Goal: Navigation & Orientation: Find specific page/section

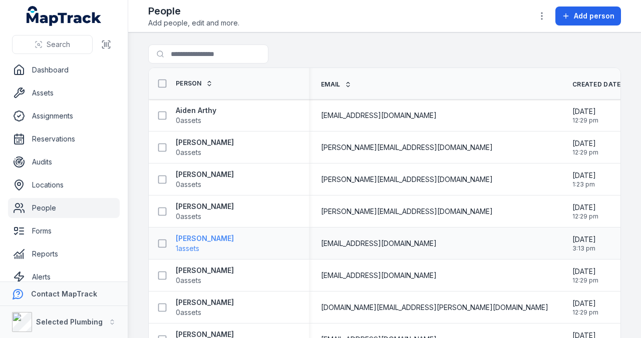
click at [183, 238] on strong "[PERSON_NAME]" at bounding box center [205, 239] width 58 height 10
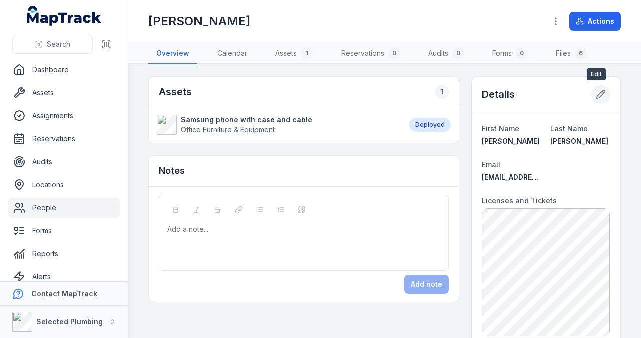
click at [596, 93] on icon at bounding box center [601, 95] width 10 height 10
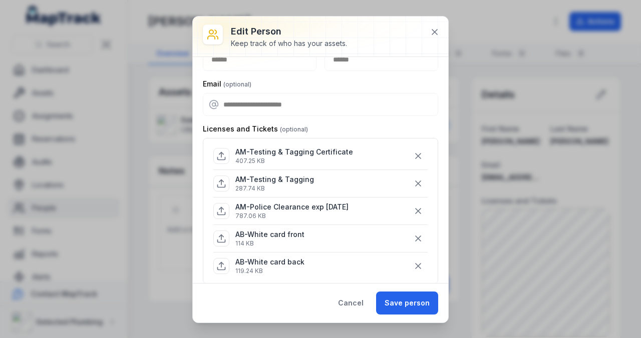
scroll to position [67, 0]
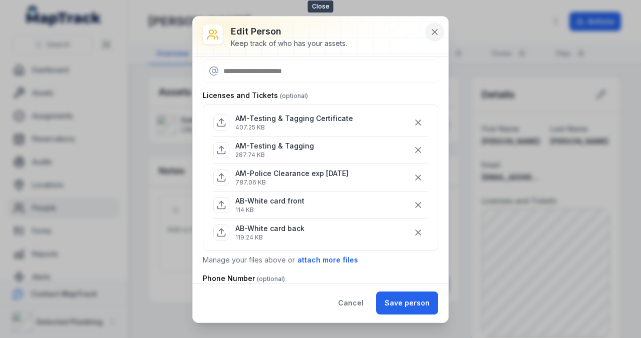
click at [439, 31] on icon at bounding box center [435, 32] width 10 height 10
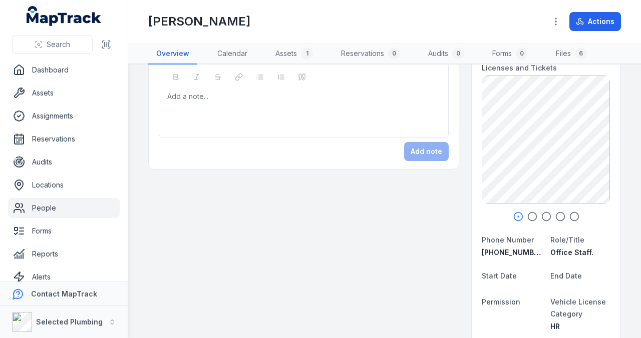
scroll to position [0, 0]
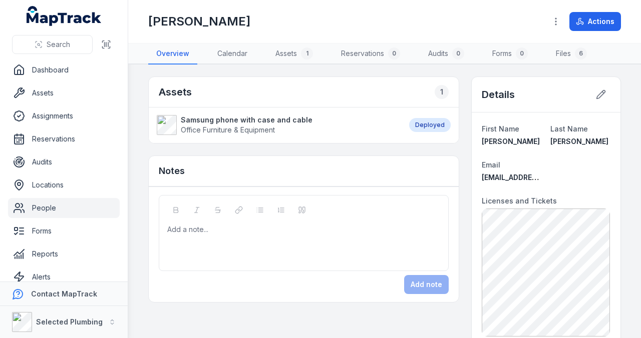
click at [62, 205] on link "People" at bounding box center [64, 208] width 112 height 20
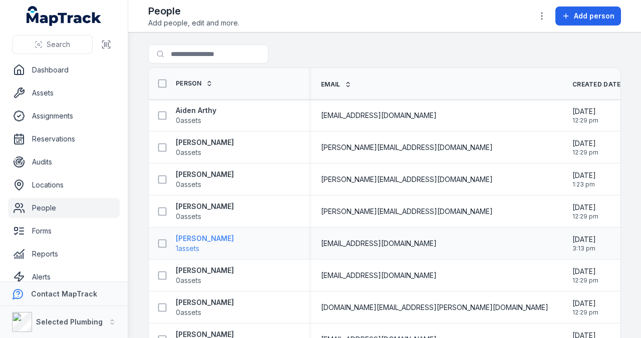
click at [219, 240] on strong "[PERSON_NAME]" at bounding box center [205, 239] width 58 height 10
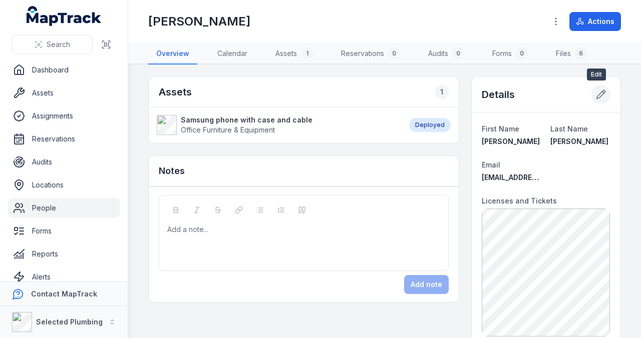
click at [597, 92] on icon at bounding box center [601, 95] width 9 height 9
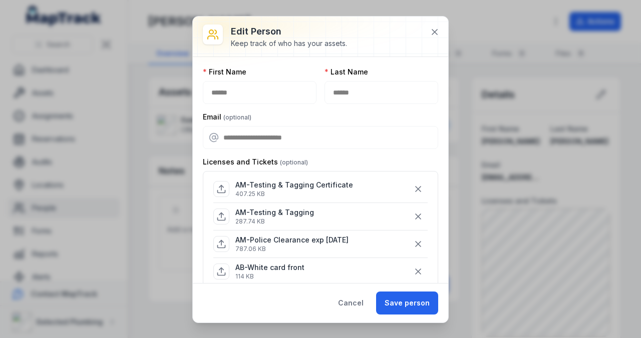
click at [222, 268] on icon at bounding box center [221, 269] width 4 height 2
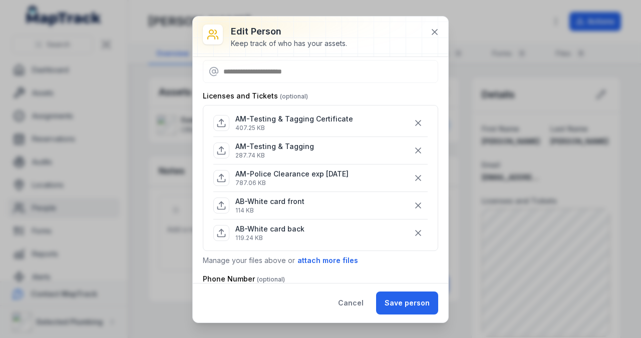
scroll to position [67, 0]
click at [435, 30] on icon at bounding box center [435, 32] width 10 height 10
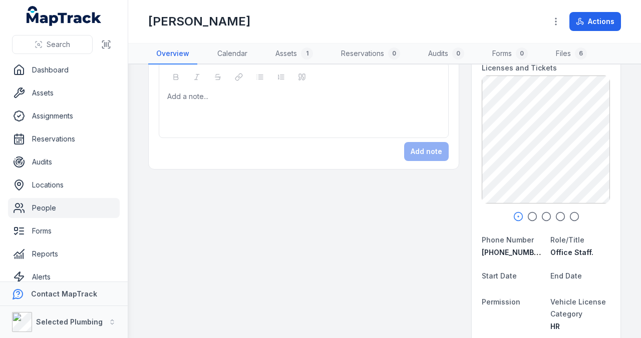
scroll to position [133, 0]
click at [528, 215] on icon "button" at bounding box center [532, 217] width 10 height 10
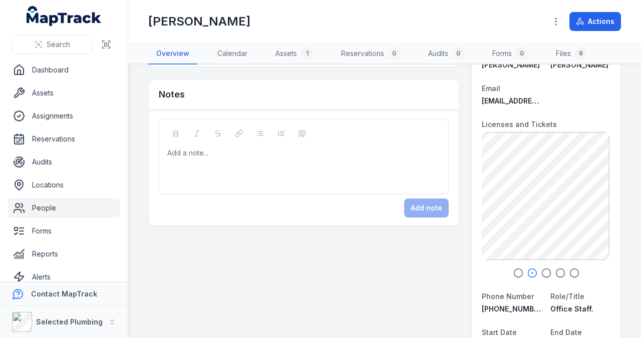
scroll to position [67, 0]
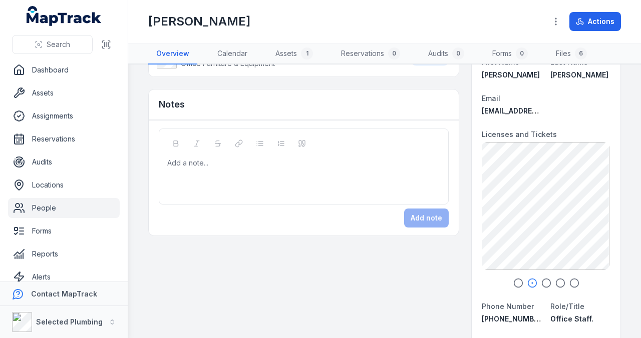
click at [51, 207] on link "People" at bounding box center [64, 208] width 112 height 20
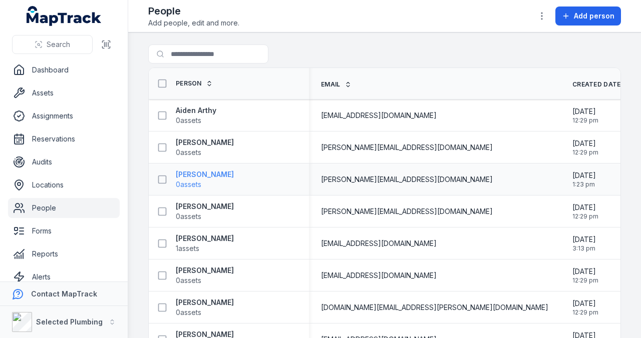
click at [191, 174] on strong "[PERSON_NAME]" at bounding box center [205, 175] width 58 height 10
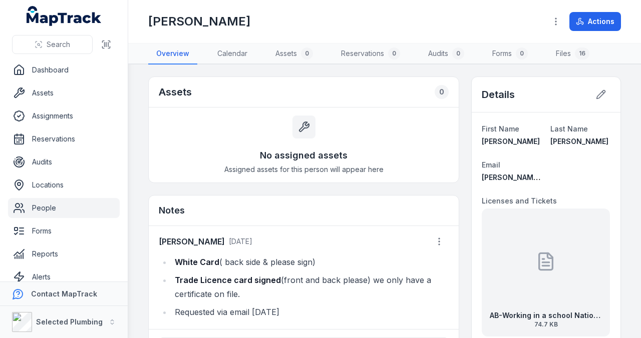
click at [45, 206] on link "People" at bounding box center [64, 208] width 112 height 20
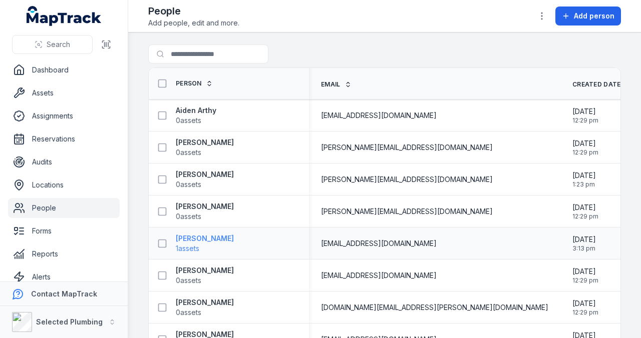
click at [197, 238] on strong "[PERSON_NAME]" at bounding box center [205, 239] width 58 height 10
